Goal: Navigation & Orientation: Find specific page/section

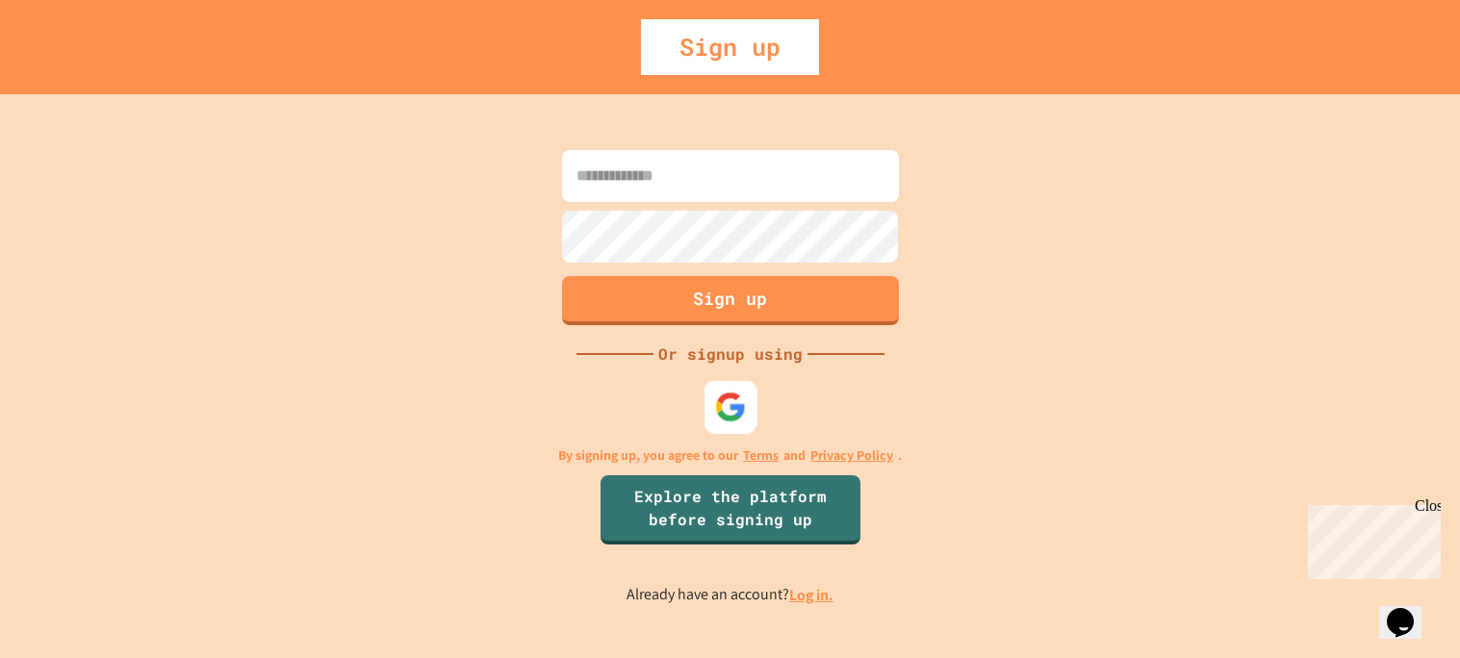
click at [727, 411] on img at bounding box center [730, 407] width 32 height 32
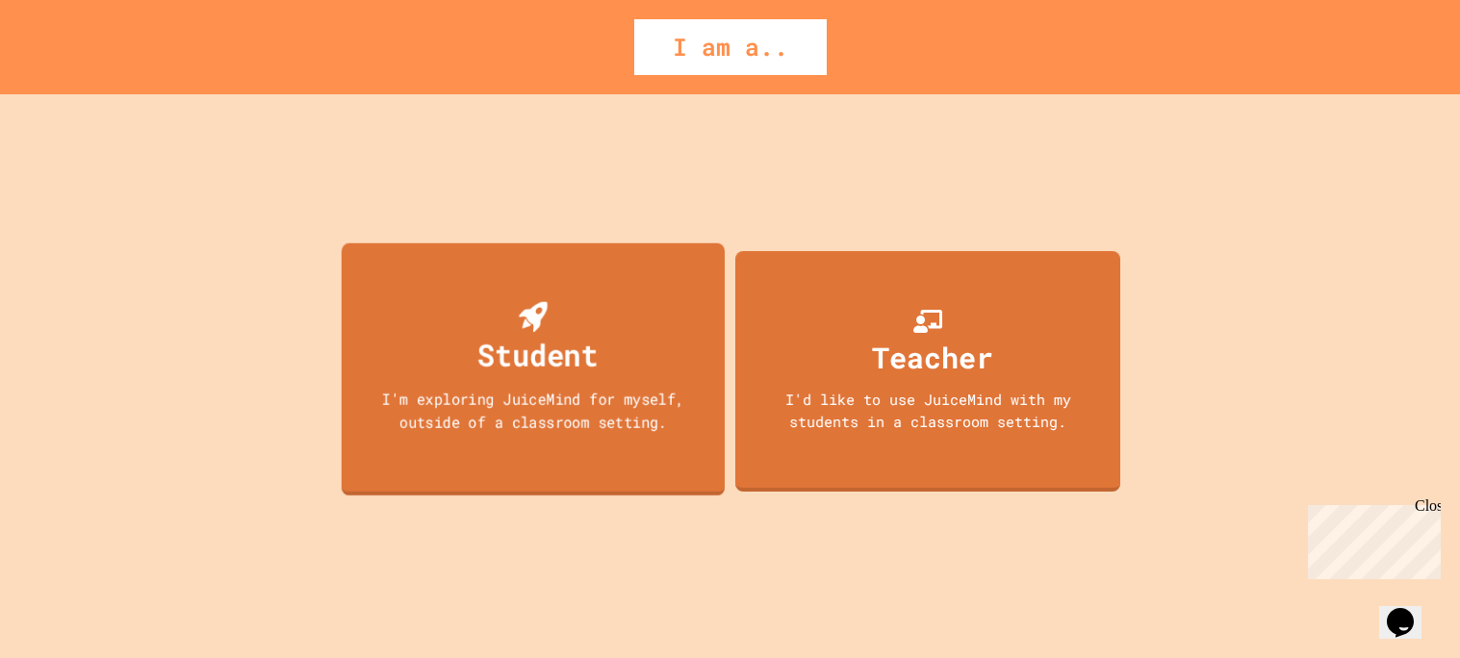
click at [553, 367] on div "Student" at bounding box center [537, 354] width 120 height 45
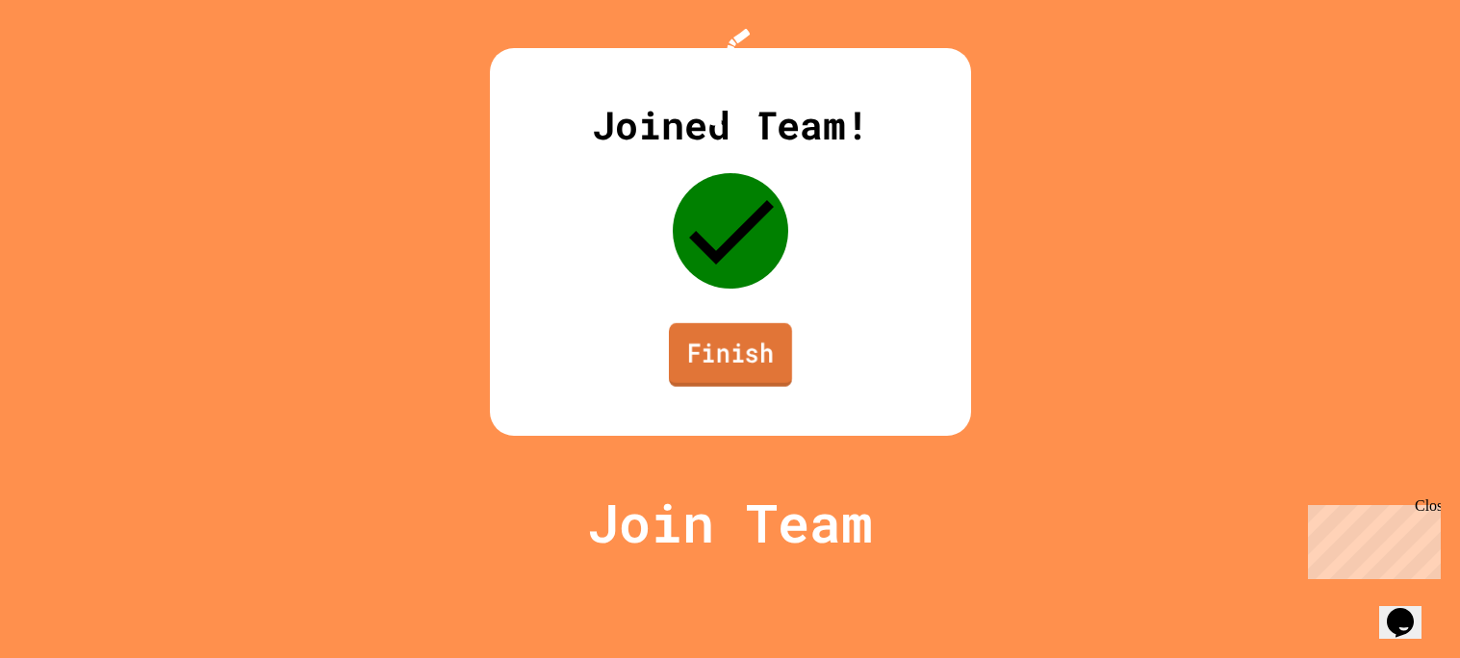
click at [708, 387] on link "Finish" at bounding box center [729, 355] width 123 height 64
